Goal: Transaction & Acquisition: Purchase product/service

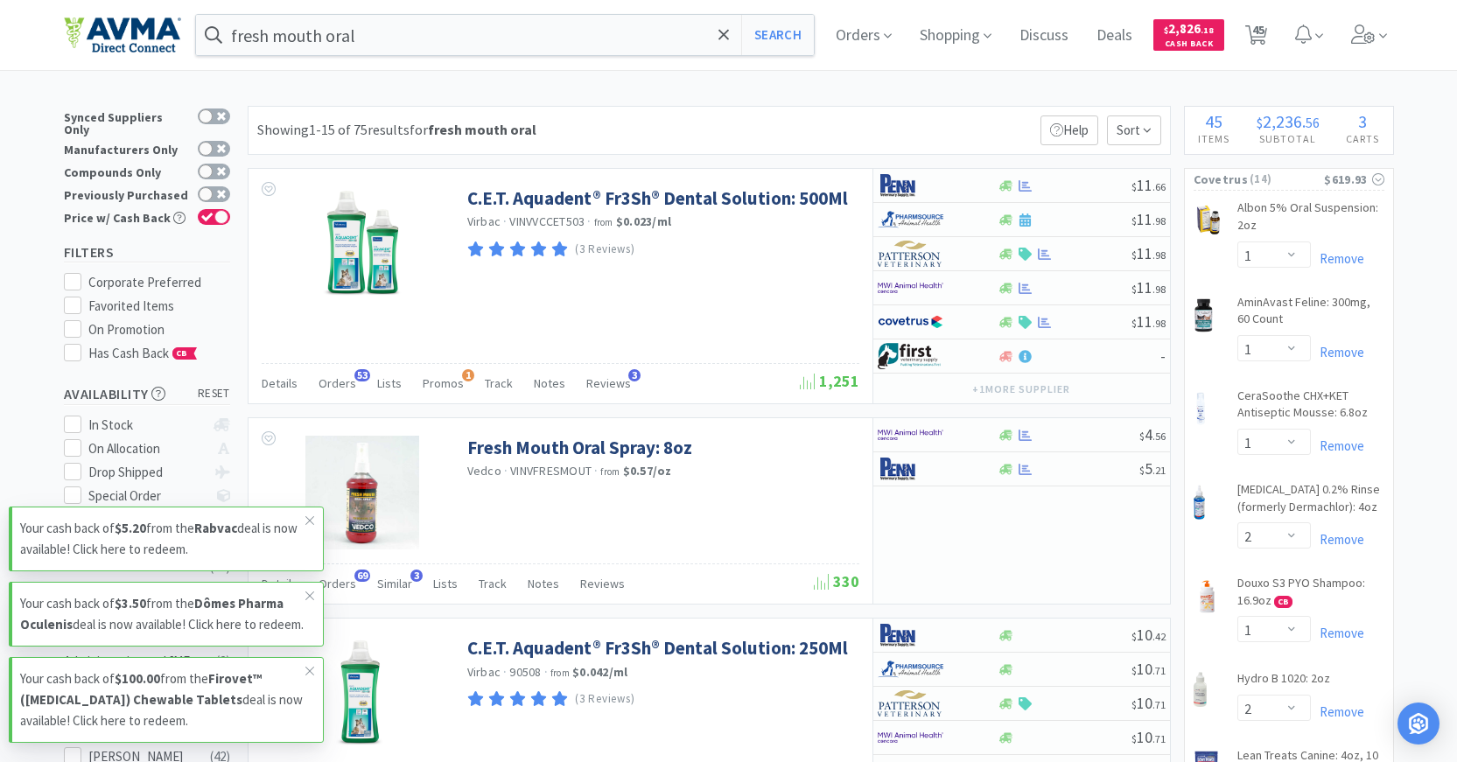
select select "1"
select select "2"
select select "1"
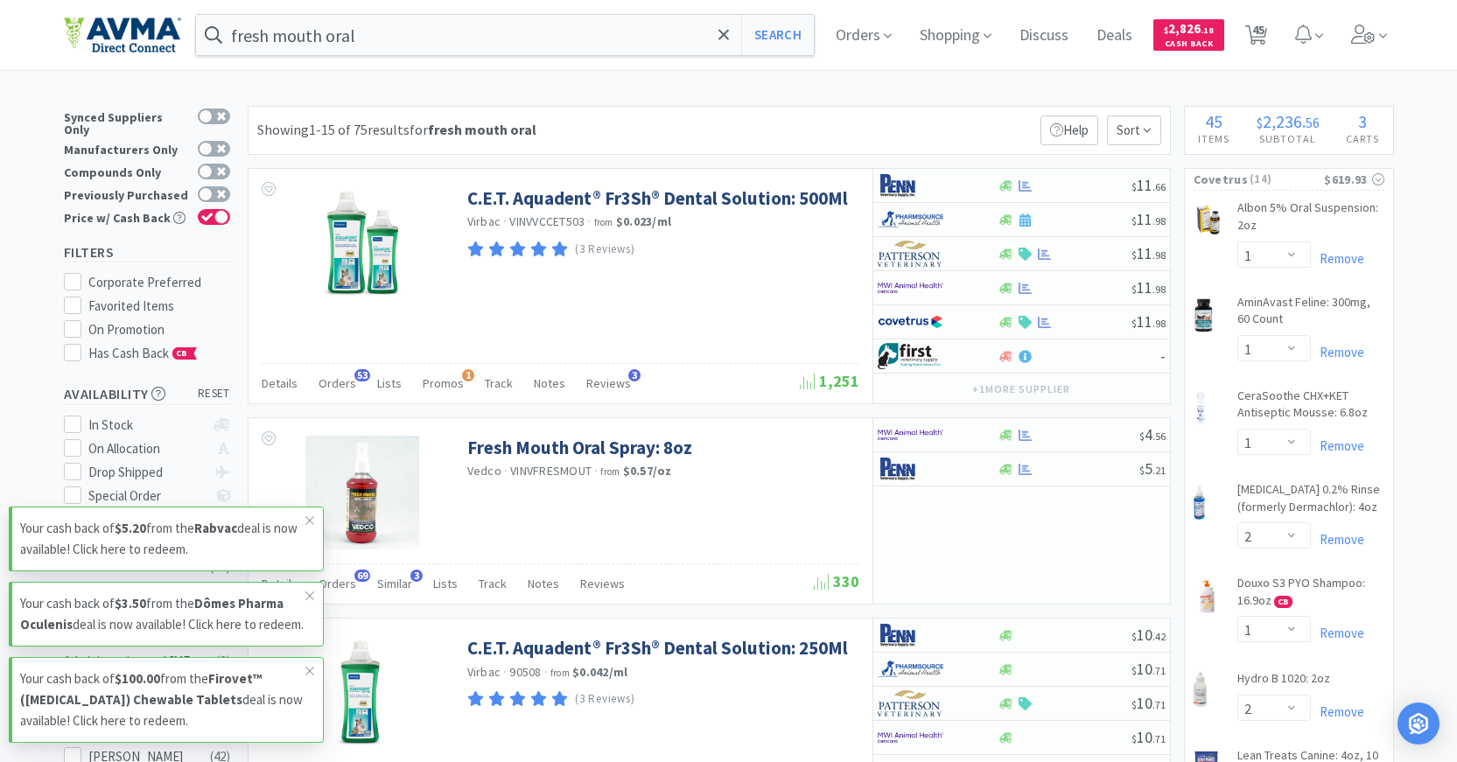
select select "2"
select select "5"
select select "1"
select select "8"
select select "5"
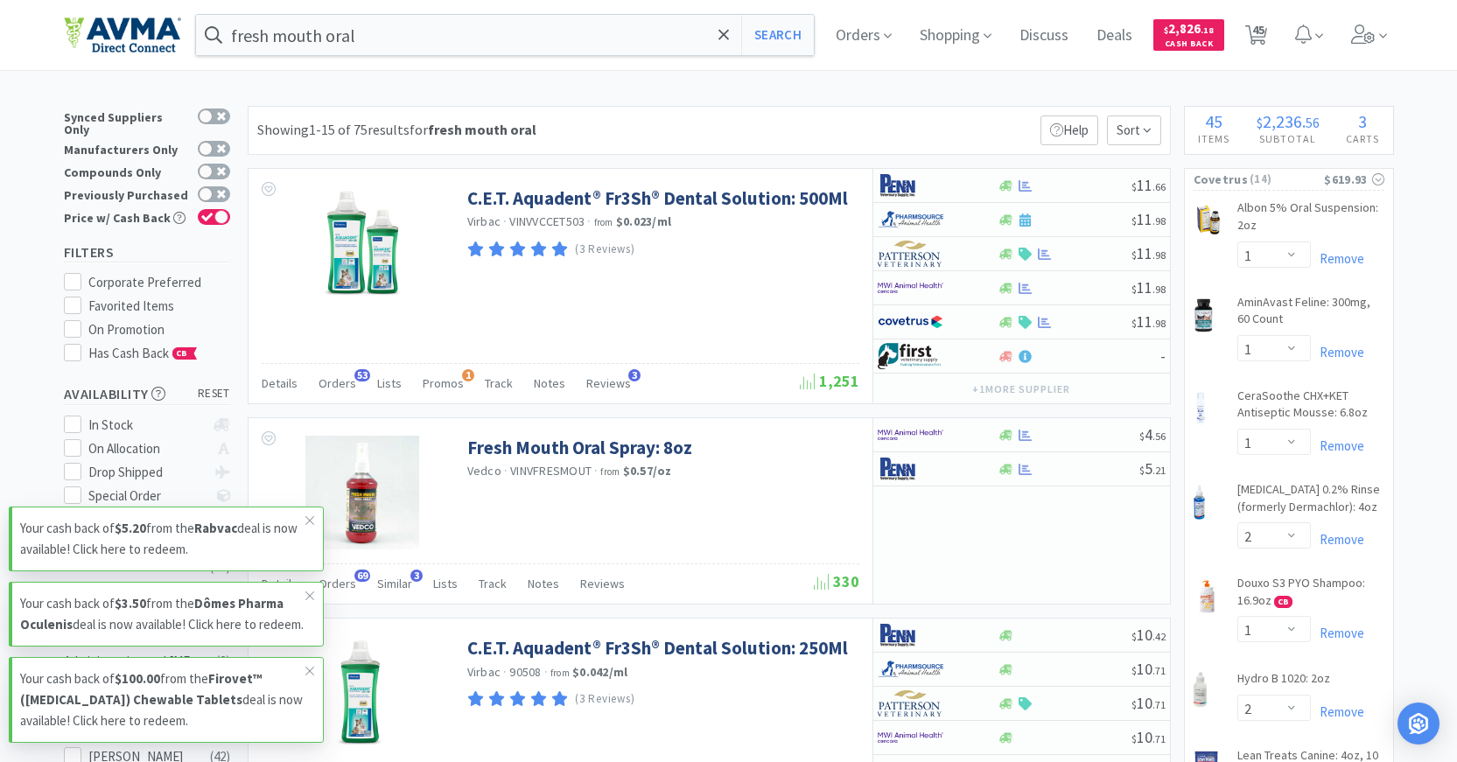
select select "2"
select select "1"
select select "12"
select select "1"
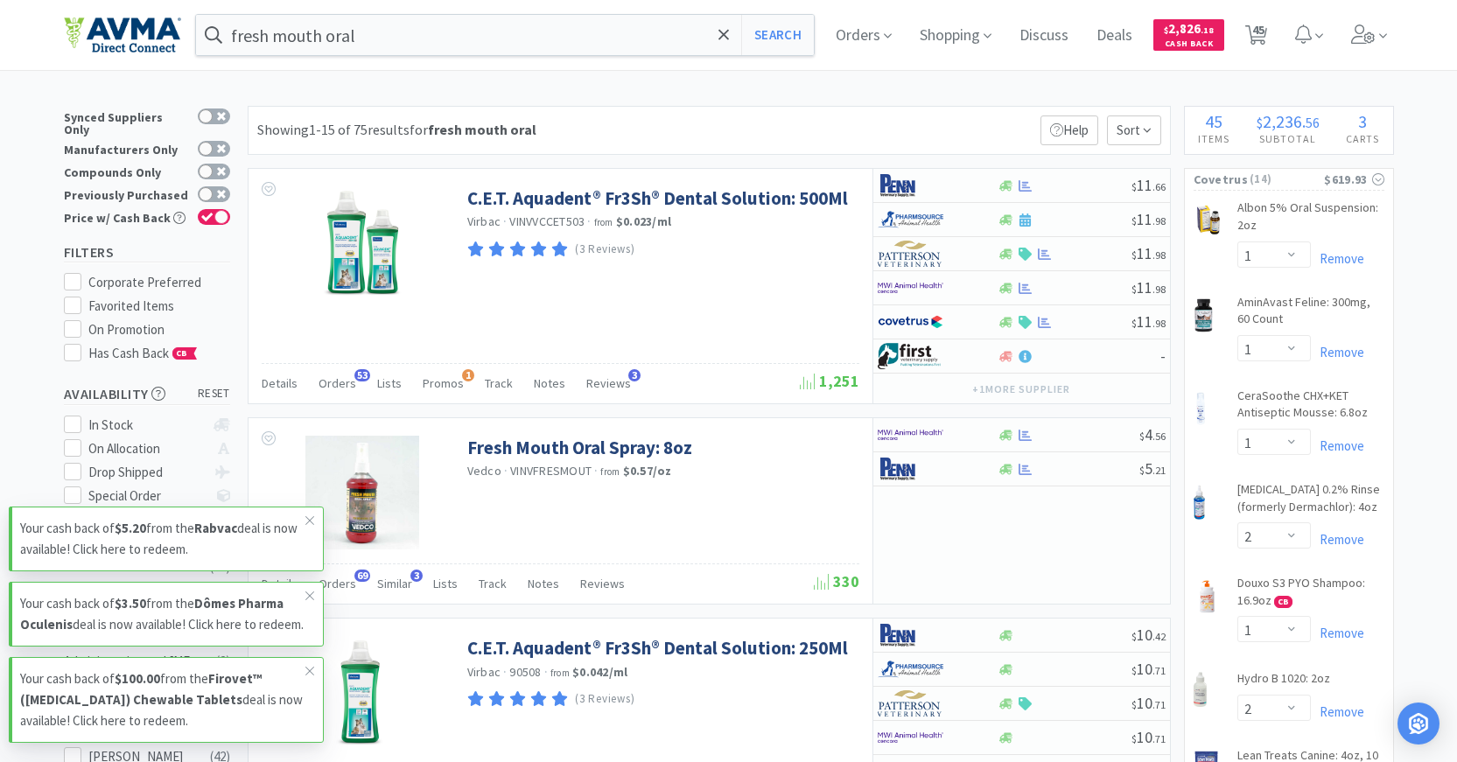
select select "2"
select select "1"
select select "2"
select select "1"
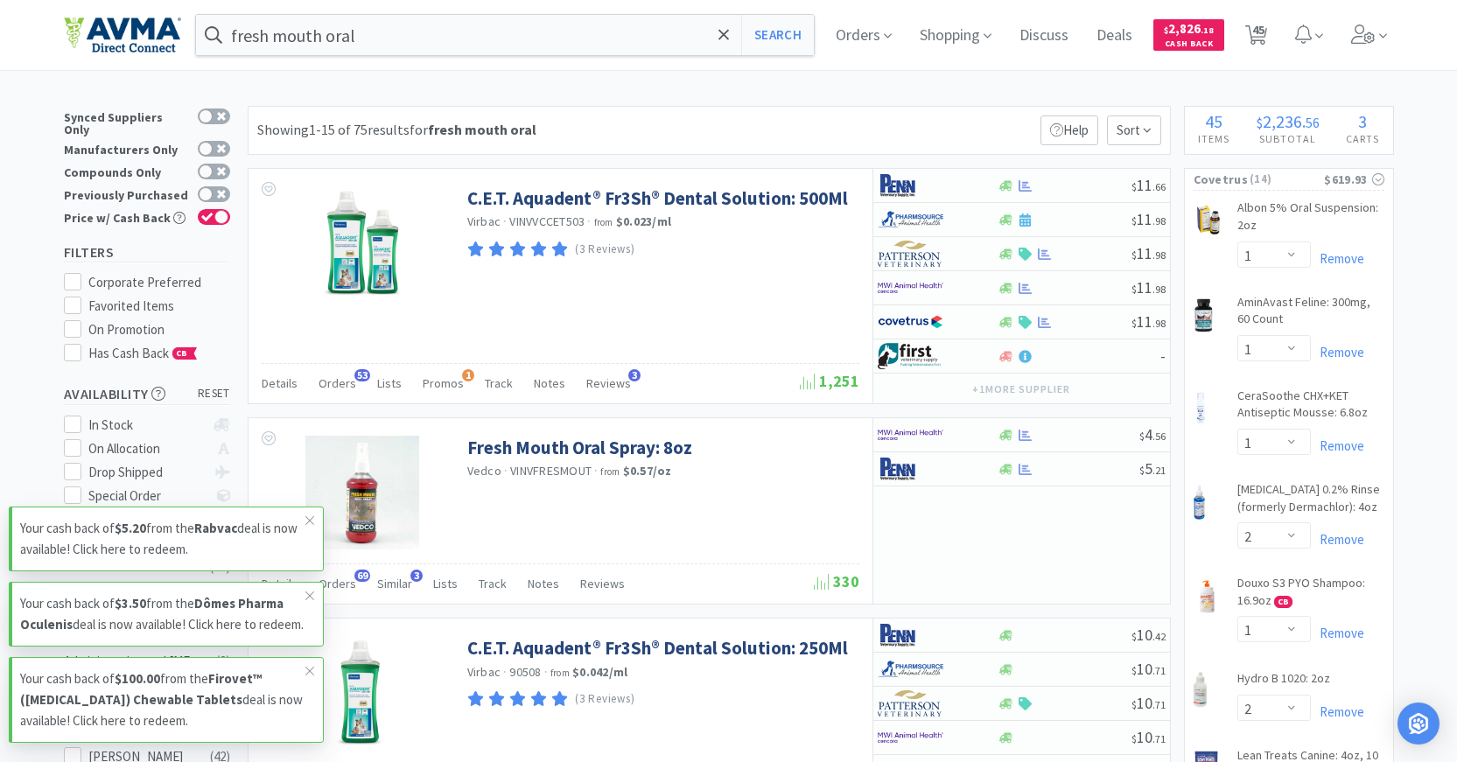
select select "1"
select select "4"
select select "1"
select select "15"
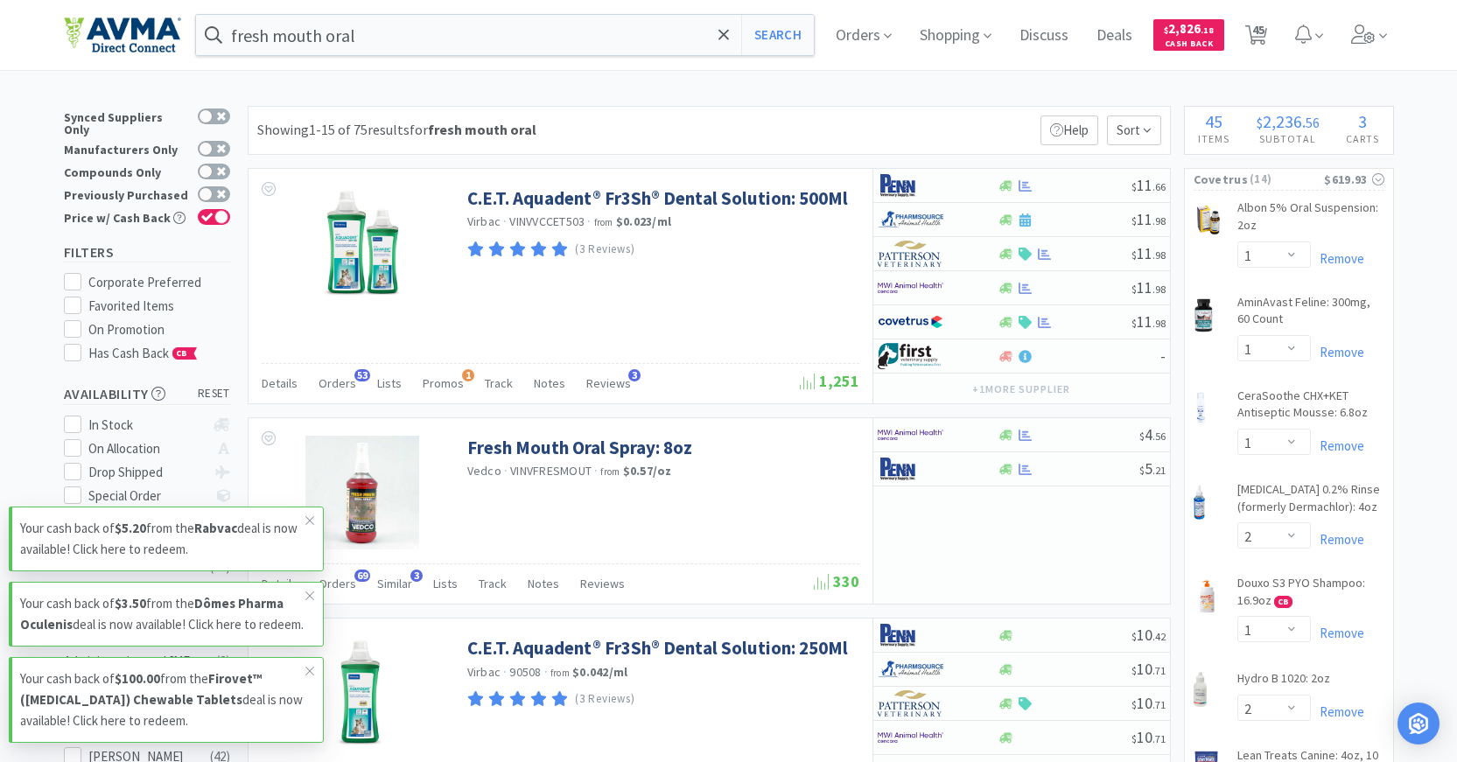
select select "1"
select select "6"
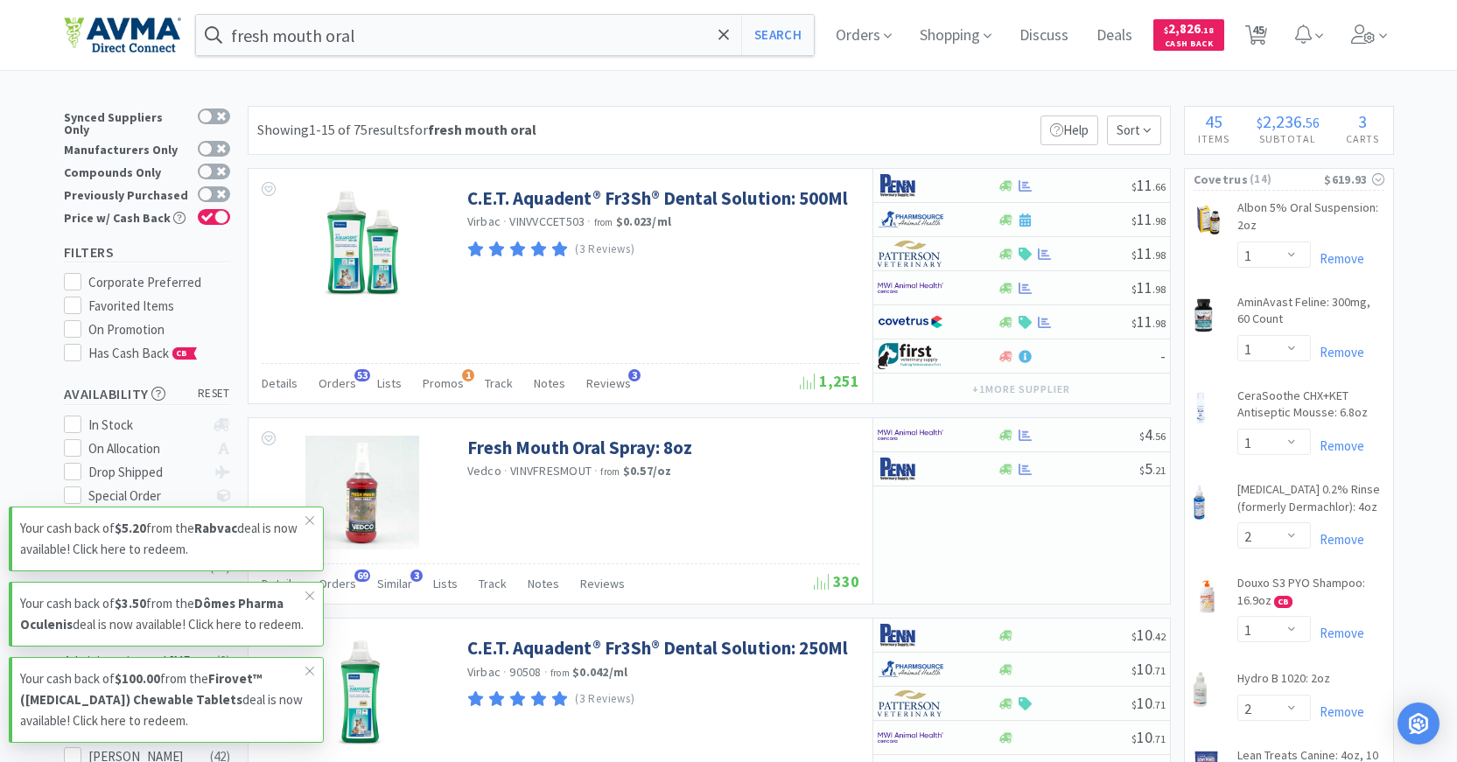
select select "2"
select select "1"
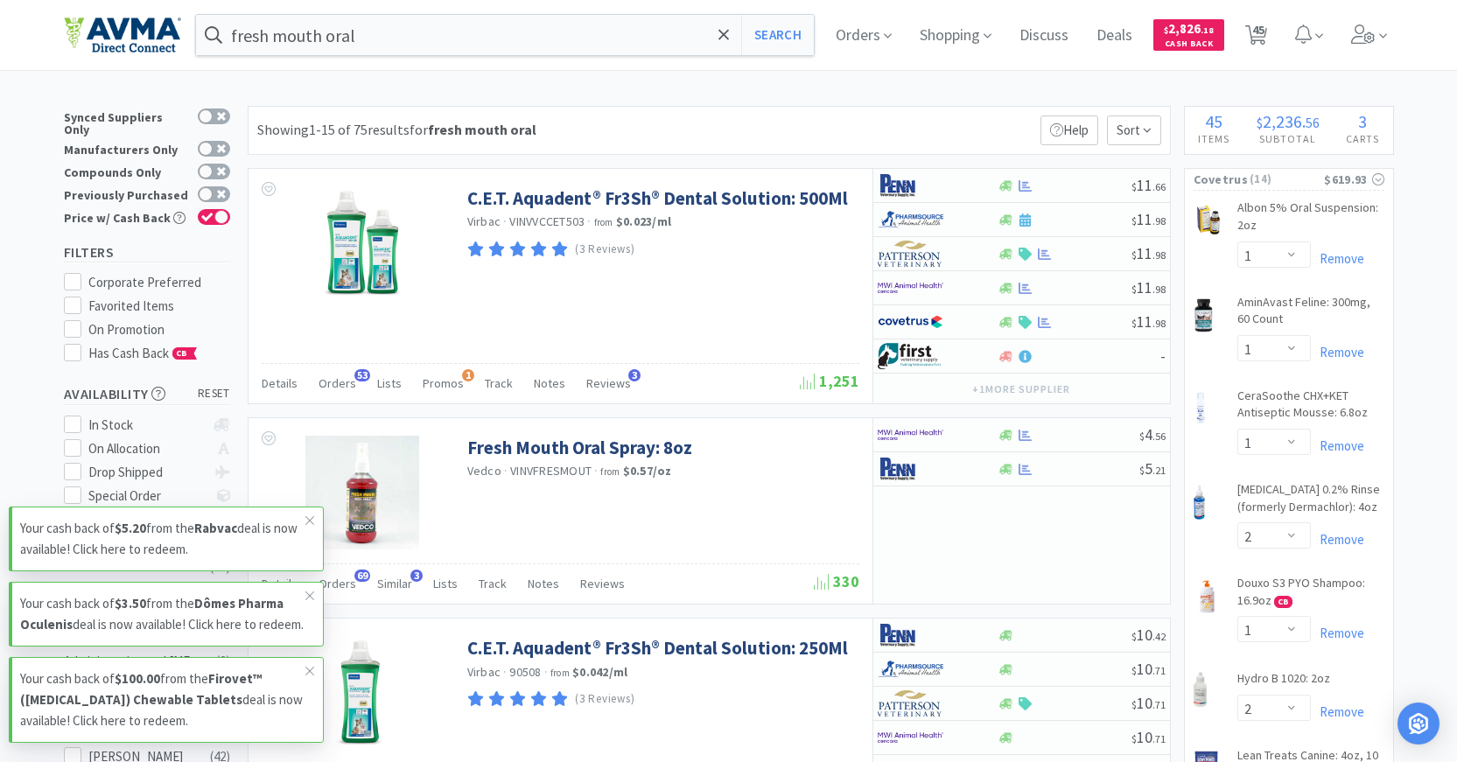
select select "1"
select select "3"
select select "1"
select select "2"
select select "1"
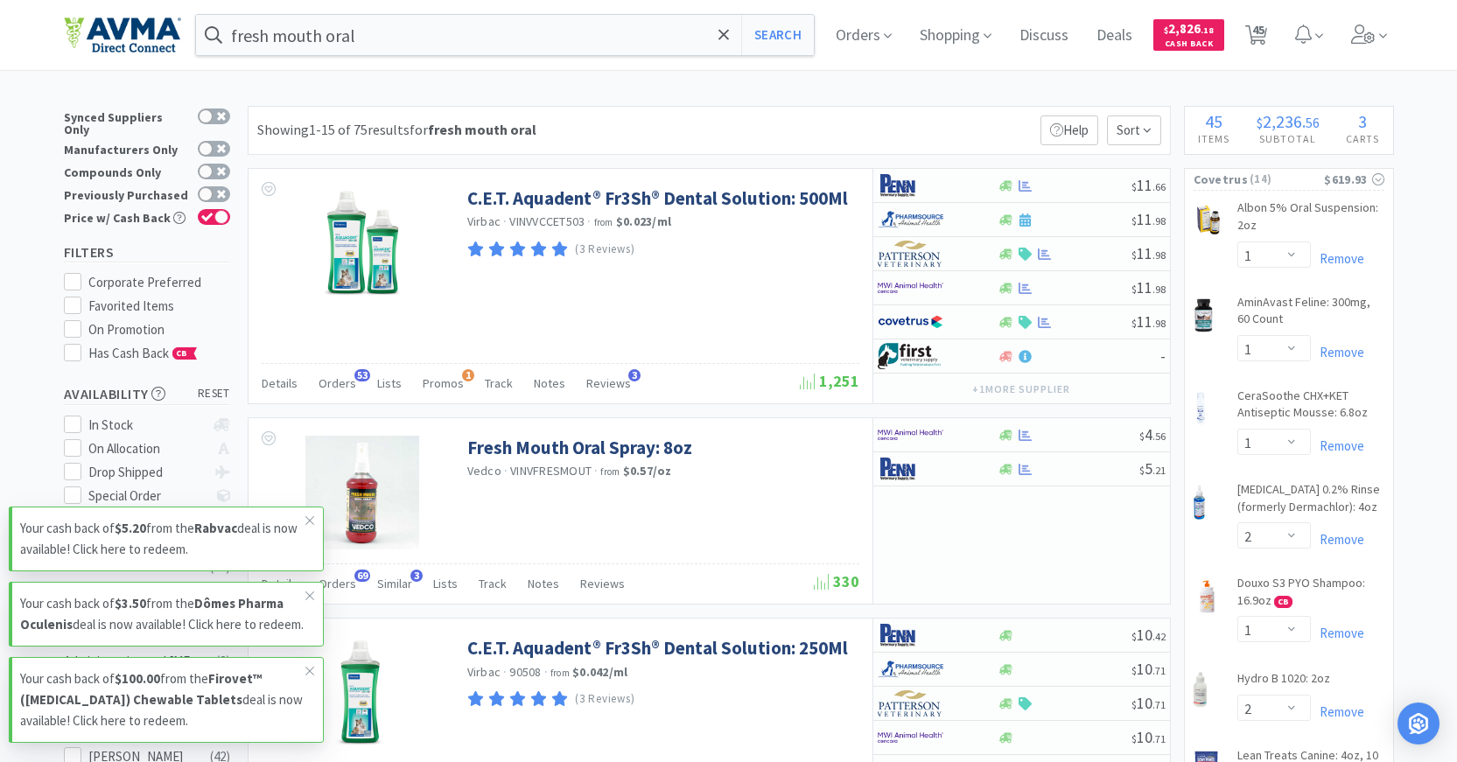
select select "1"
select select "5"
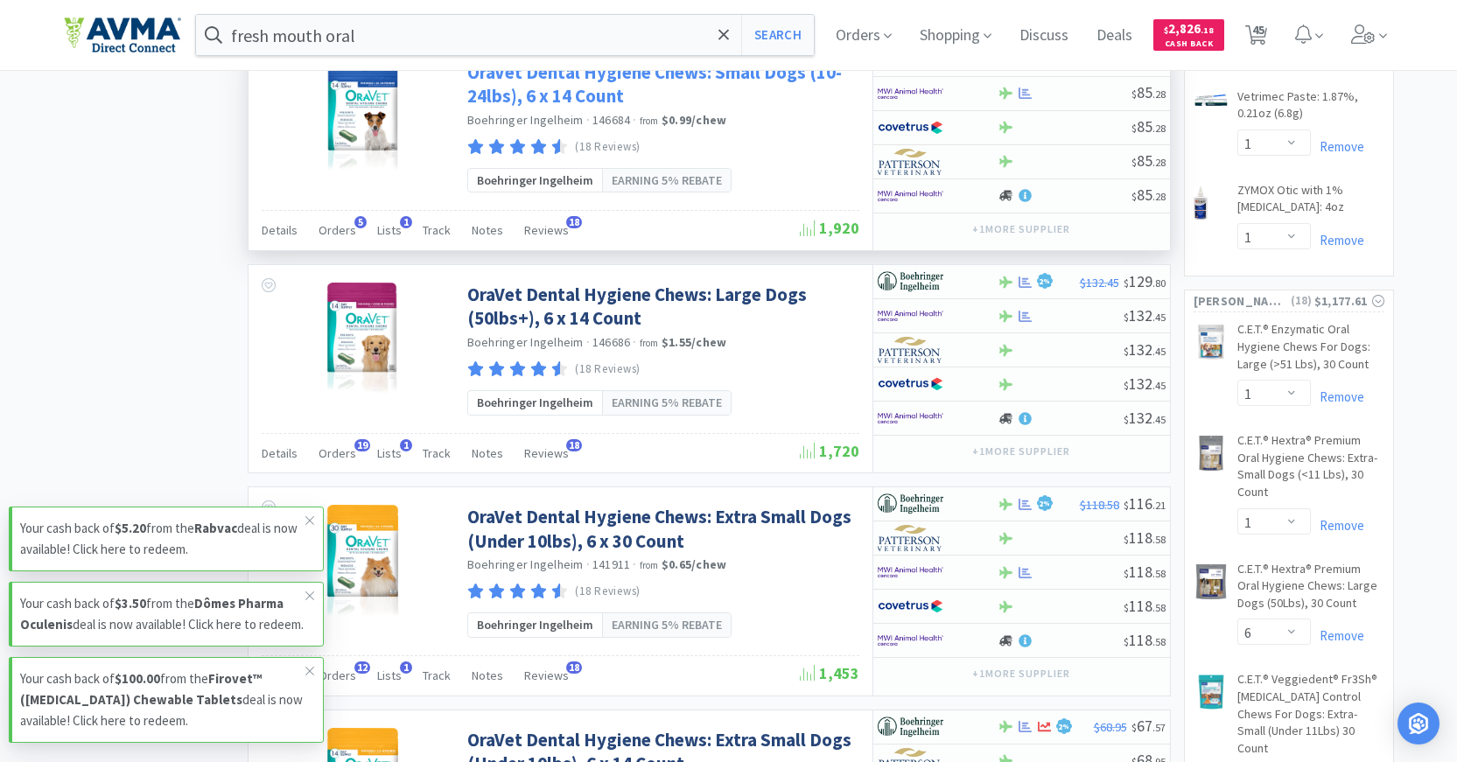
scroll to position [2714, 0]
